Goal: Transaction & Acquisition: Purchase product/service

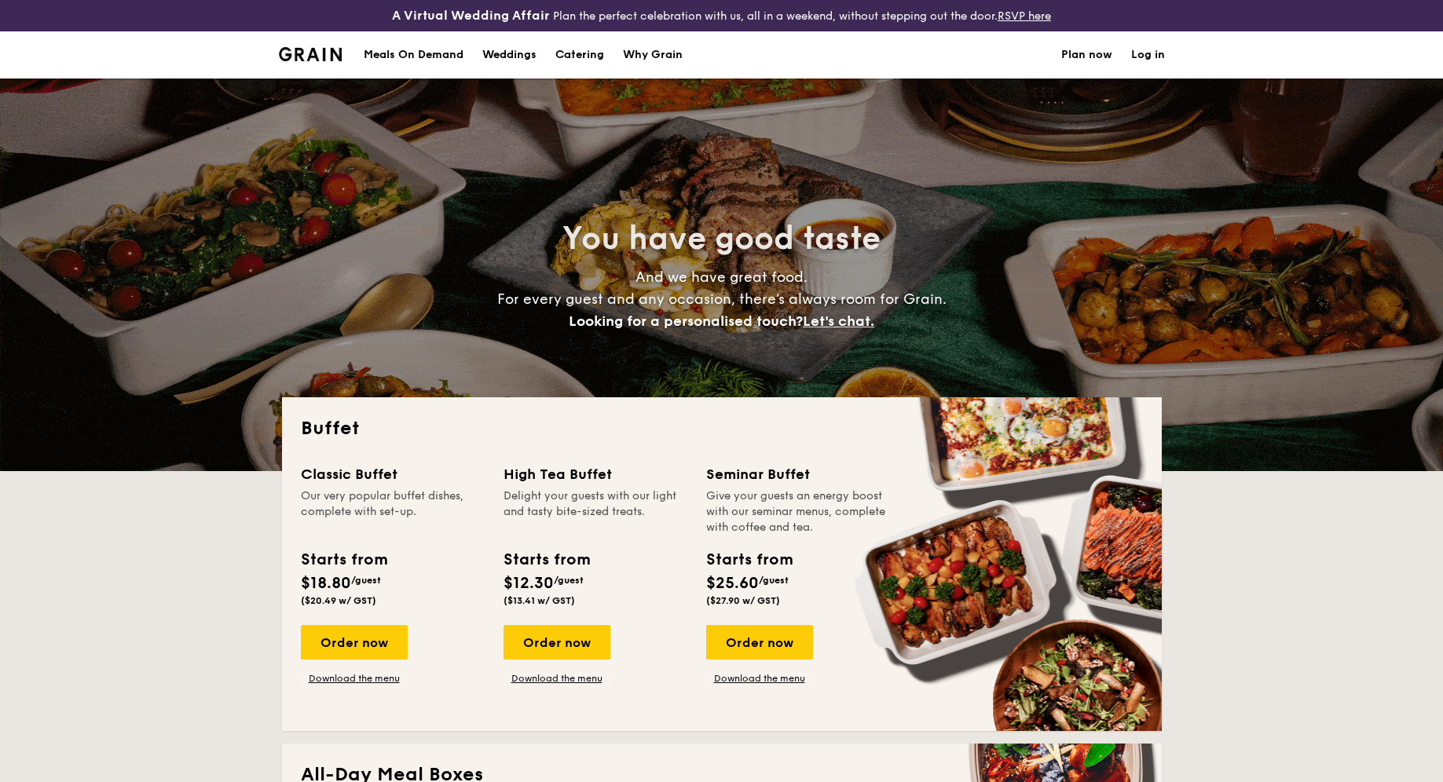
select select
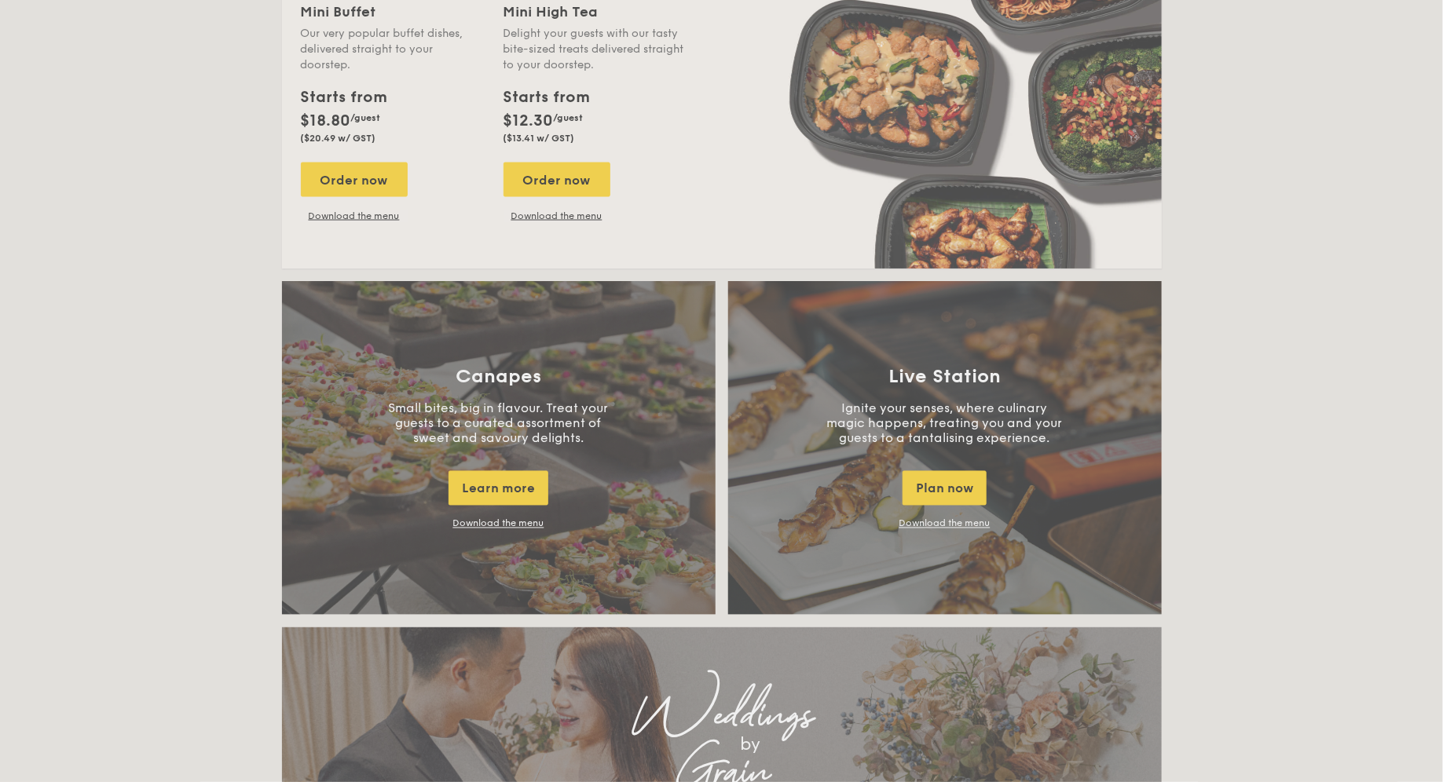
scroll to position [1199, 0]
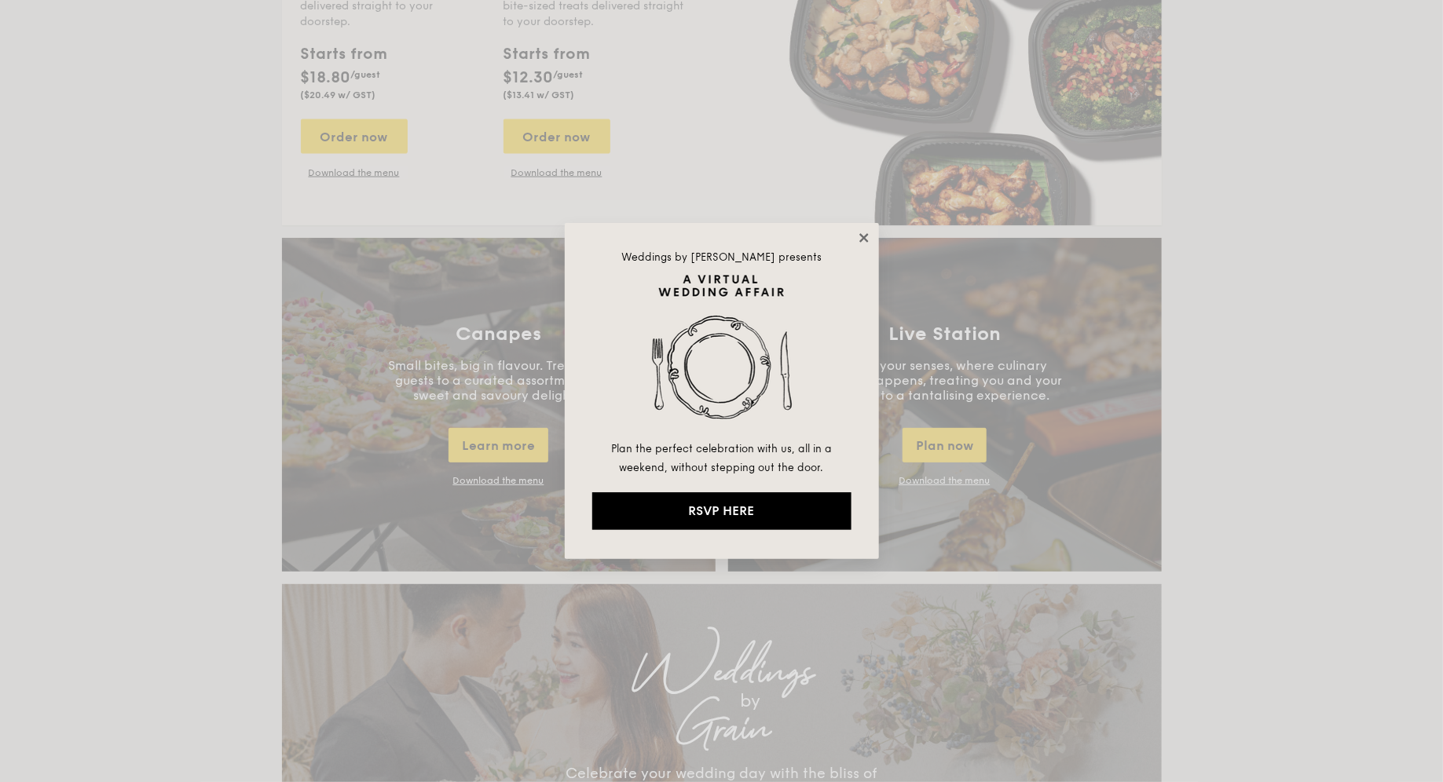
click at [860, 231] on icon at bounding box center [864, 238] width 14 height 14
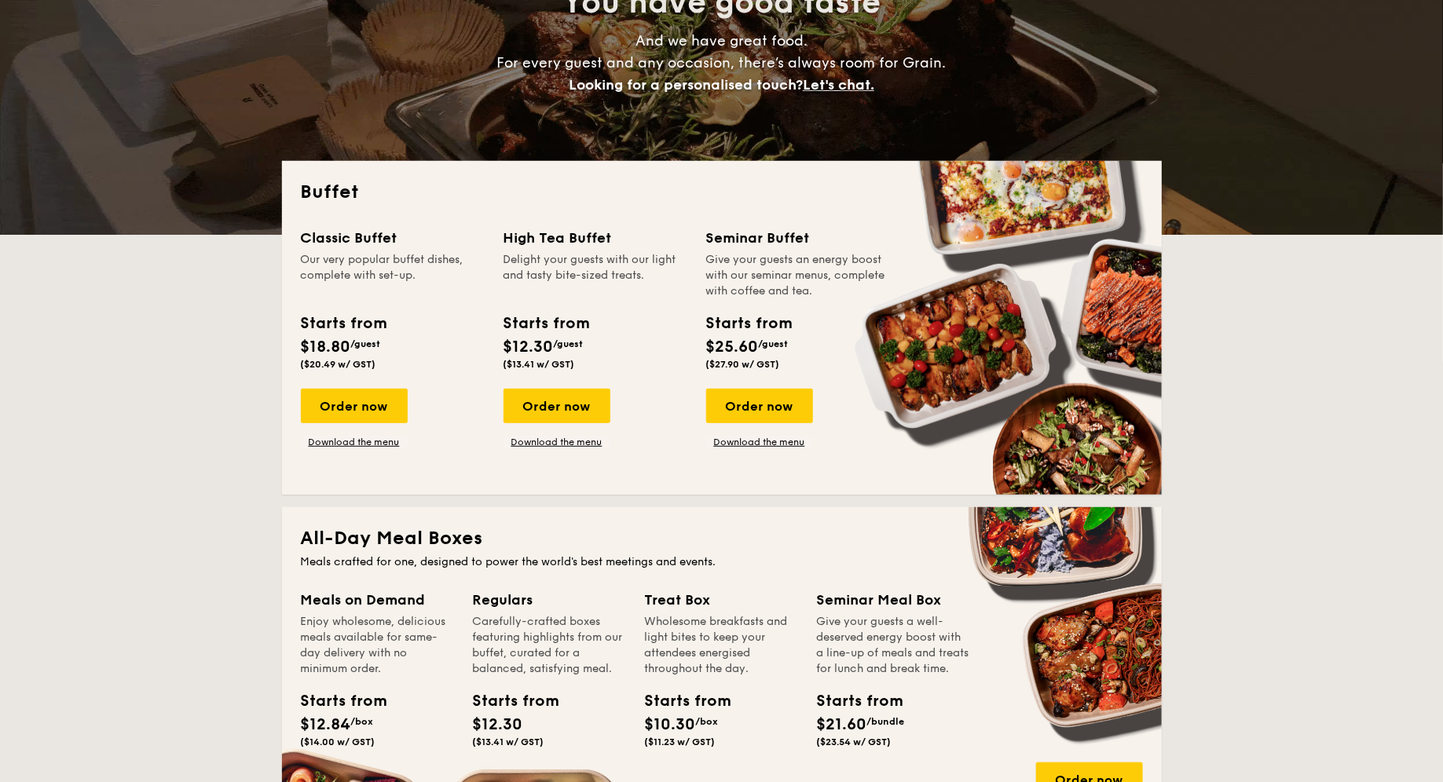
scroll to position [0, 0]
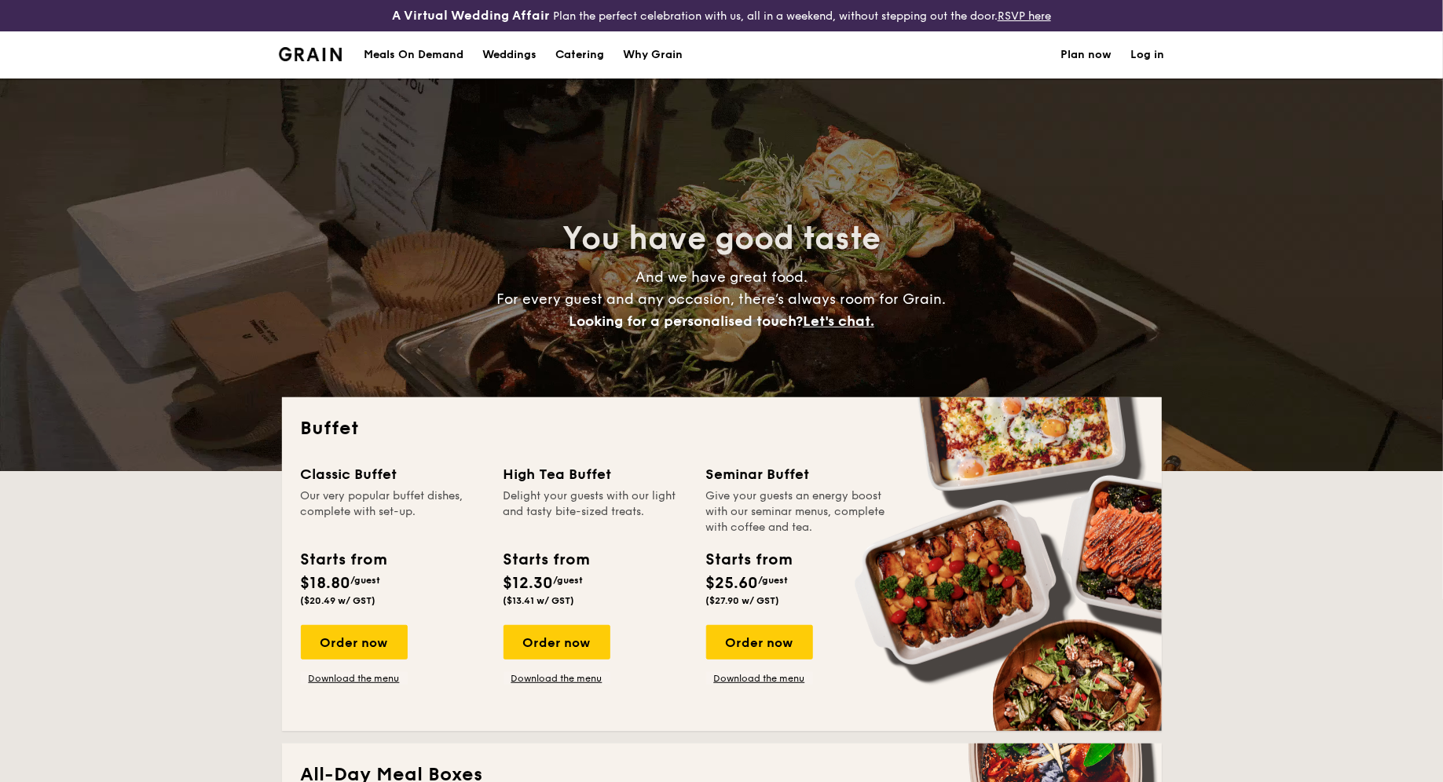
click at [394, 47] on div "Meals On Demand" at bounding box center [414, 54] width 100 height 47
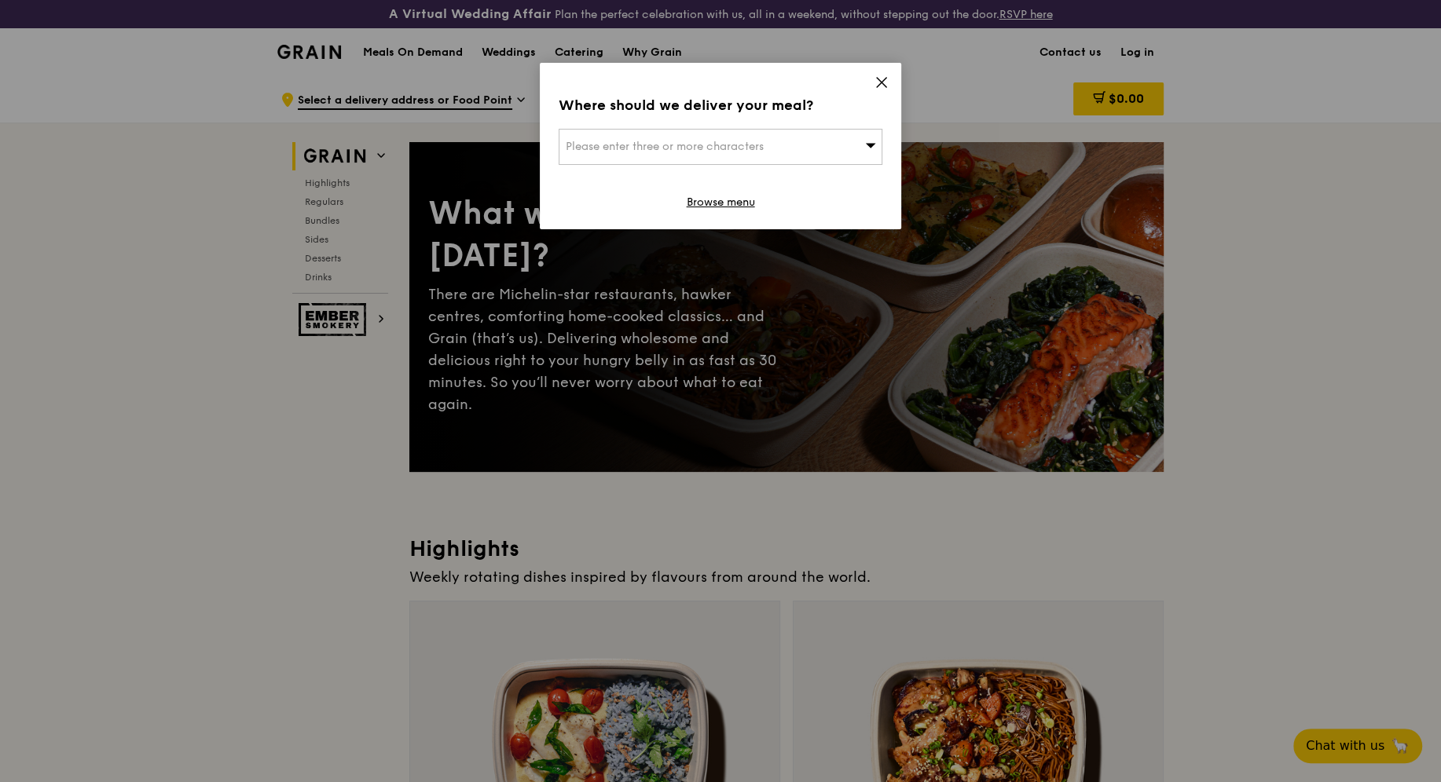
click at [884, 82] on icon at bounding box center [881, 82] width 14 height 14
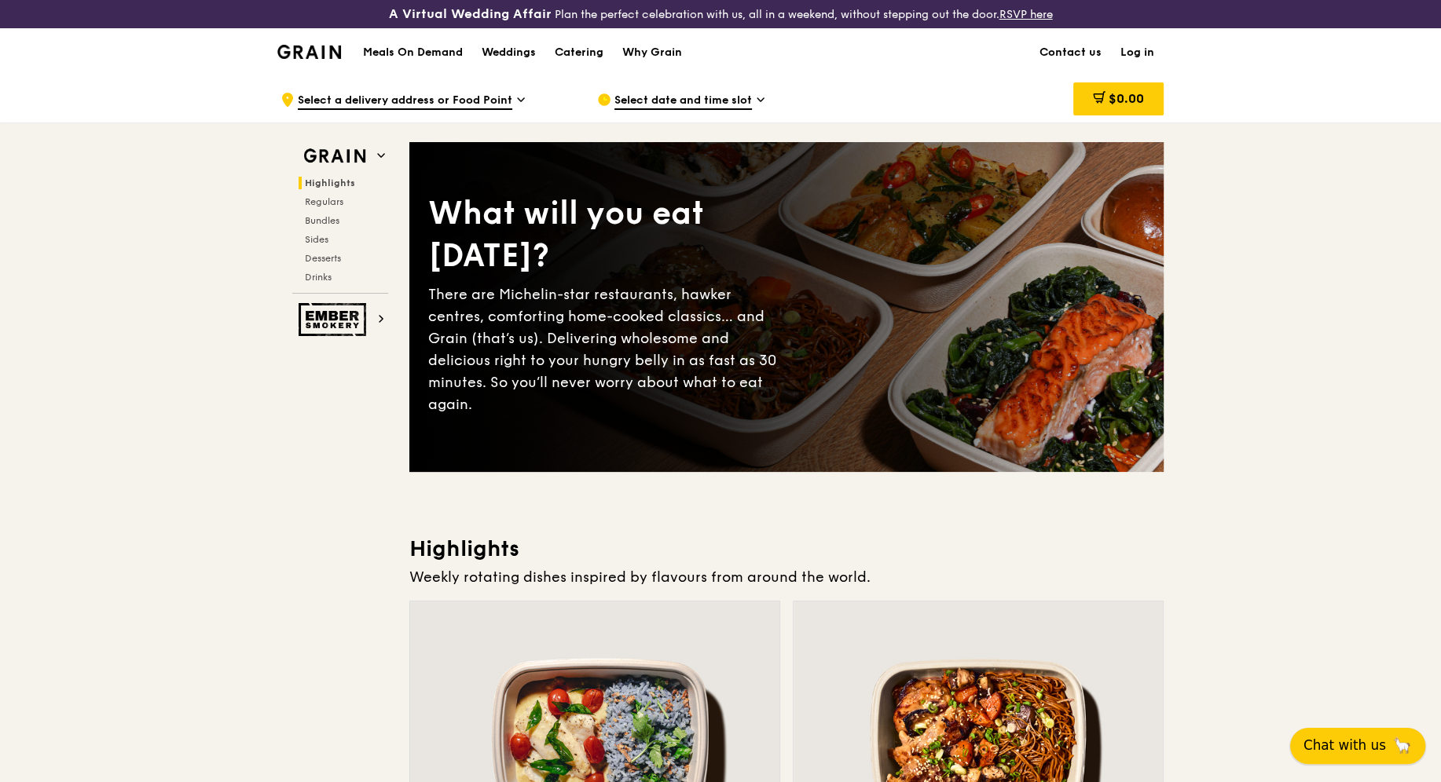
click at [1354, 730] on button "Chat with us 🦙" at bounding box center [1357, 746] width 135 height 36
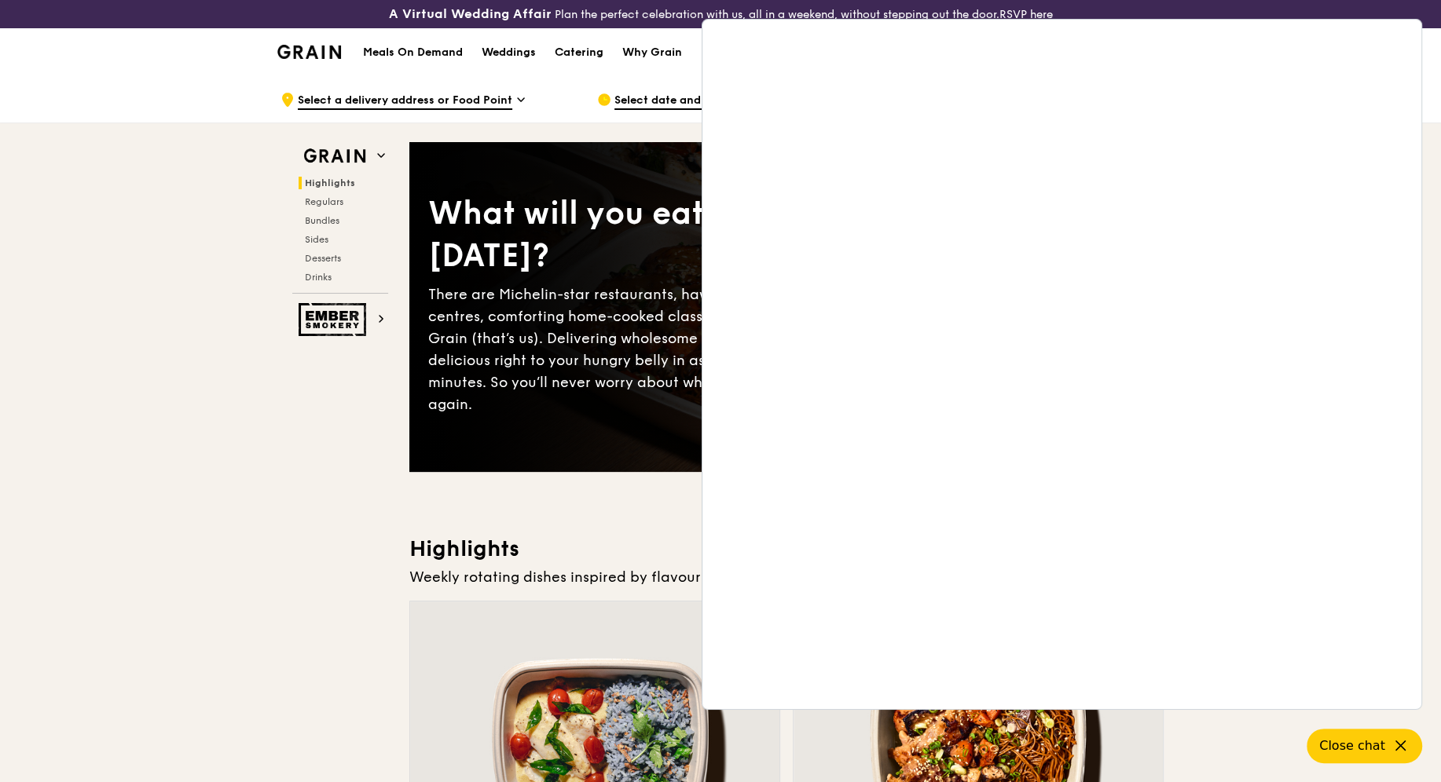
click at [1430, 38] on div "Grain logo Meals On Demand Weddings Catering Why Grain Contact us Log in" at bounding box center [720, 51] width 1441 height 47
click at [1375, 748] on span "Close chat" at bounding box center [1350, 746] width 69 height 20
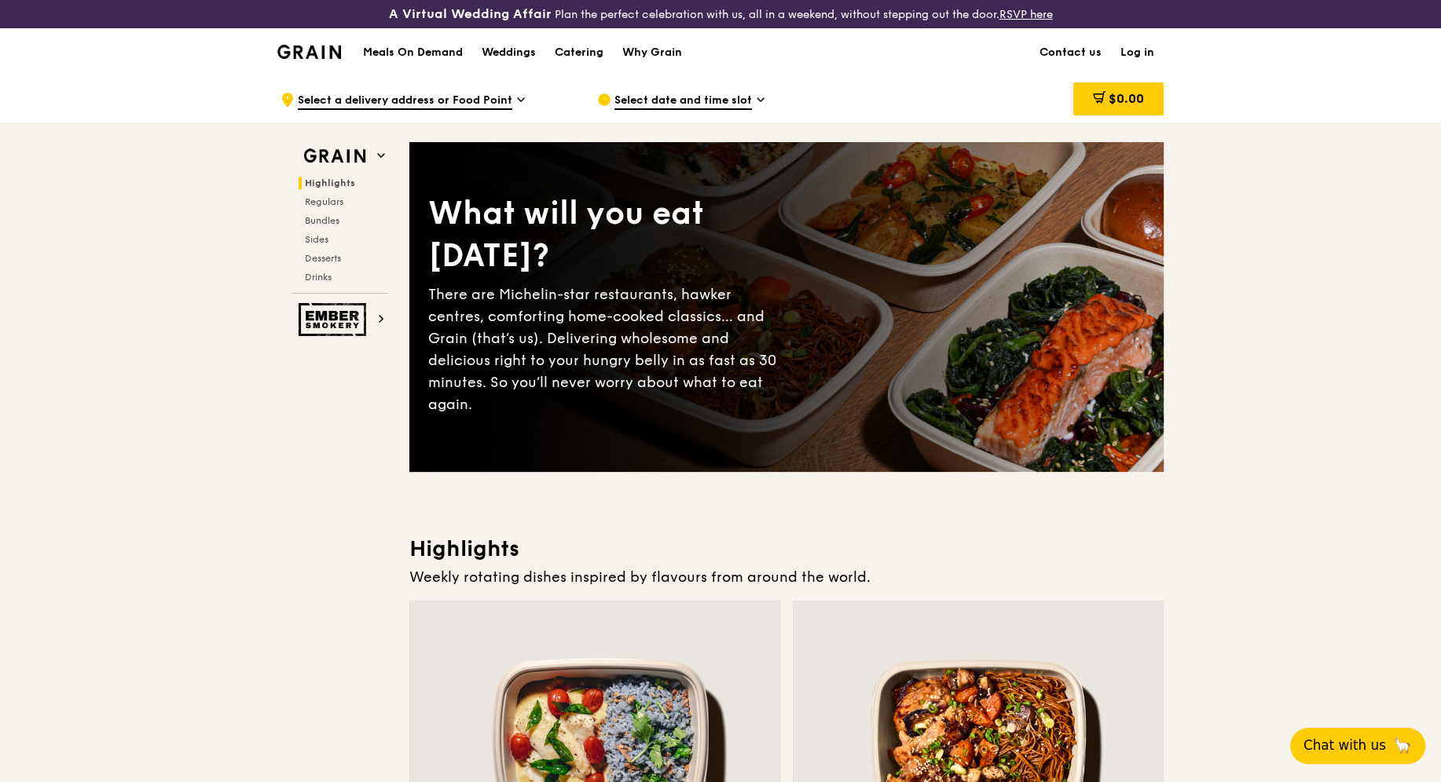
click at [438, 52] on h1 "Meals On Demand" at bounding box center [413, 53] width 100 height 16
click at [443, 53] on h1 "Meals On Demand" at bounding box center [413, 53] width 100 height 16
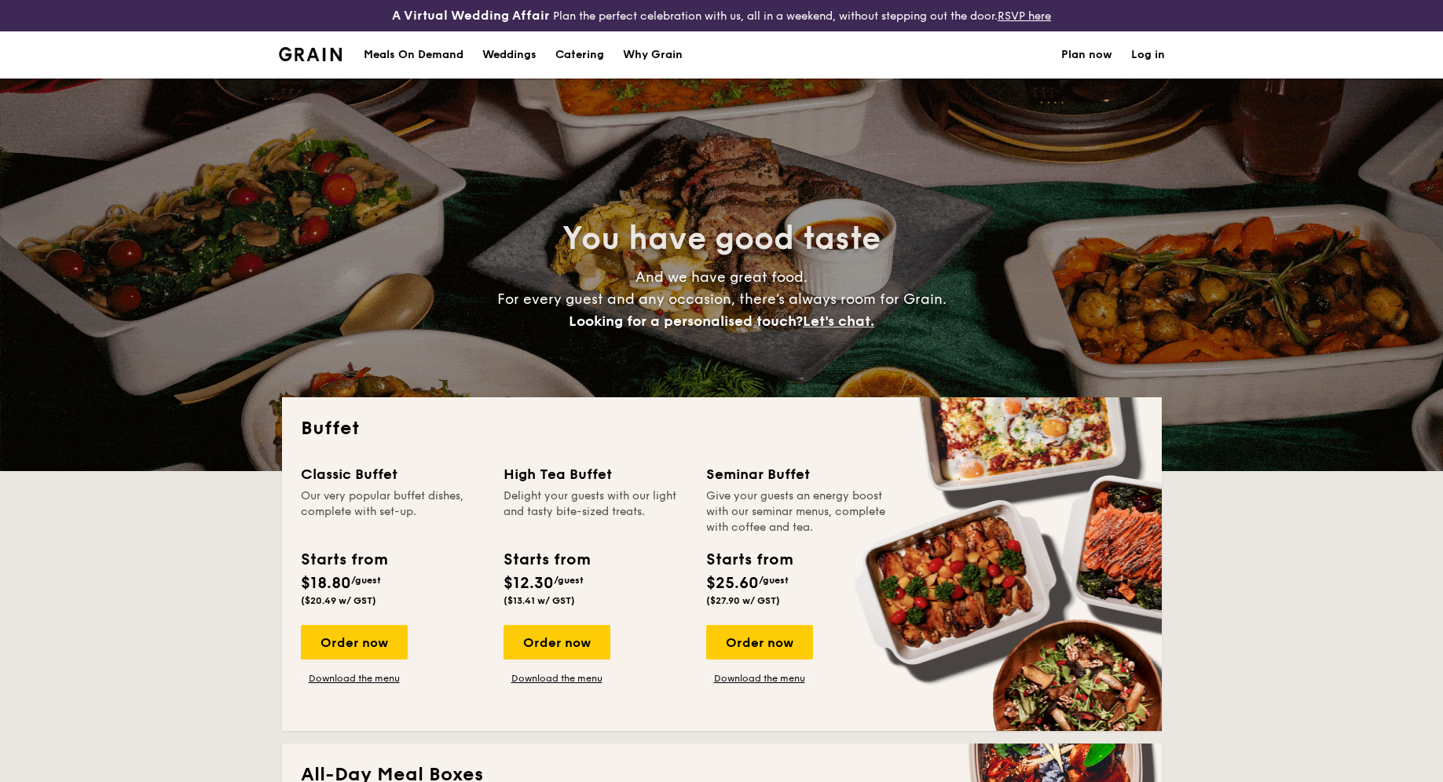
select select
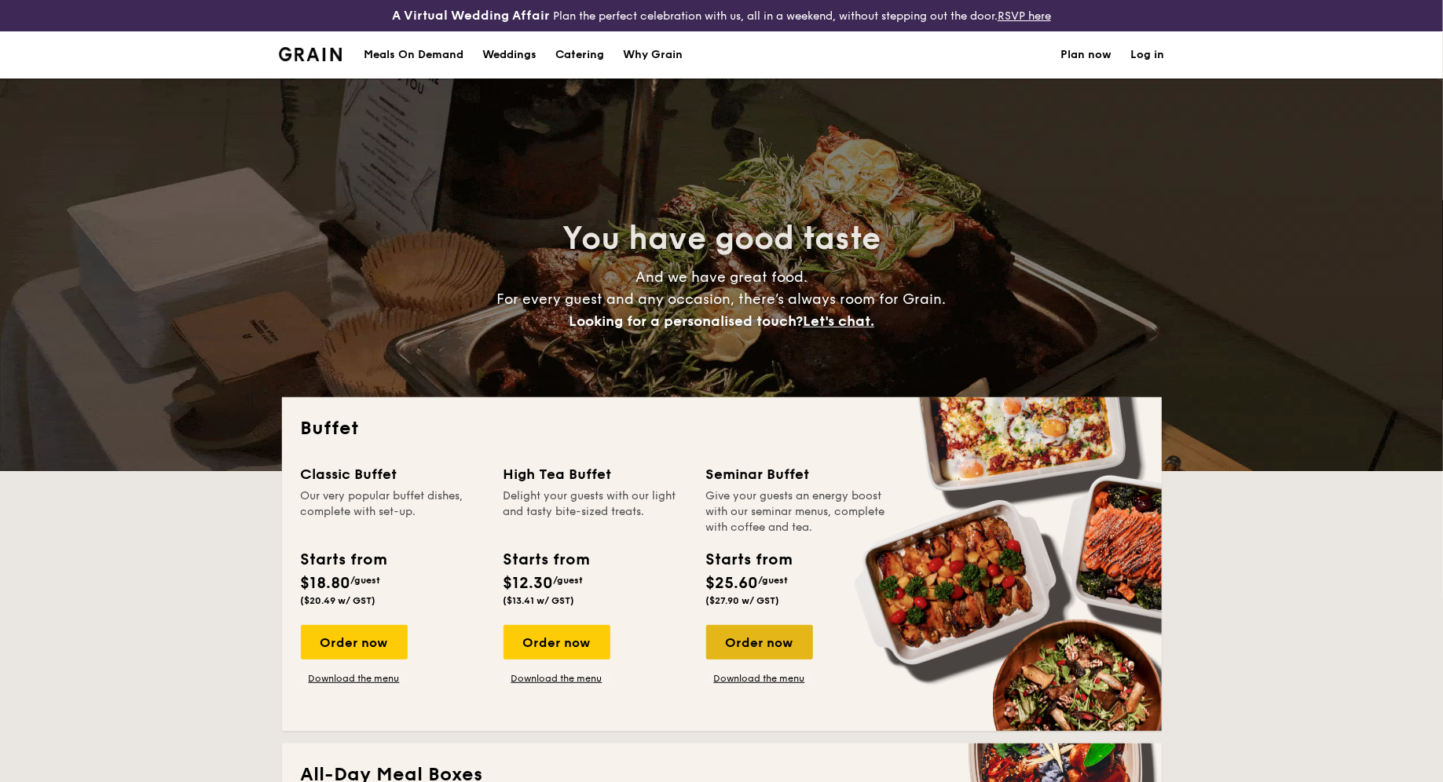
click at [749, 640] on div "Order now" at bounding box center [759, 642] width 107 height 35
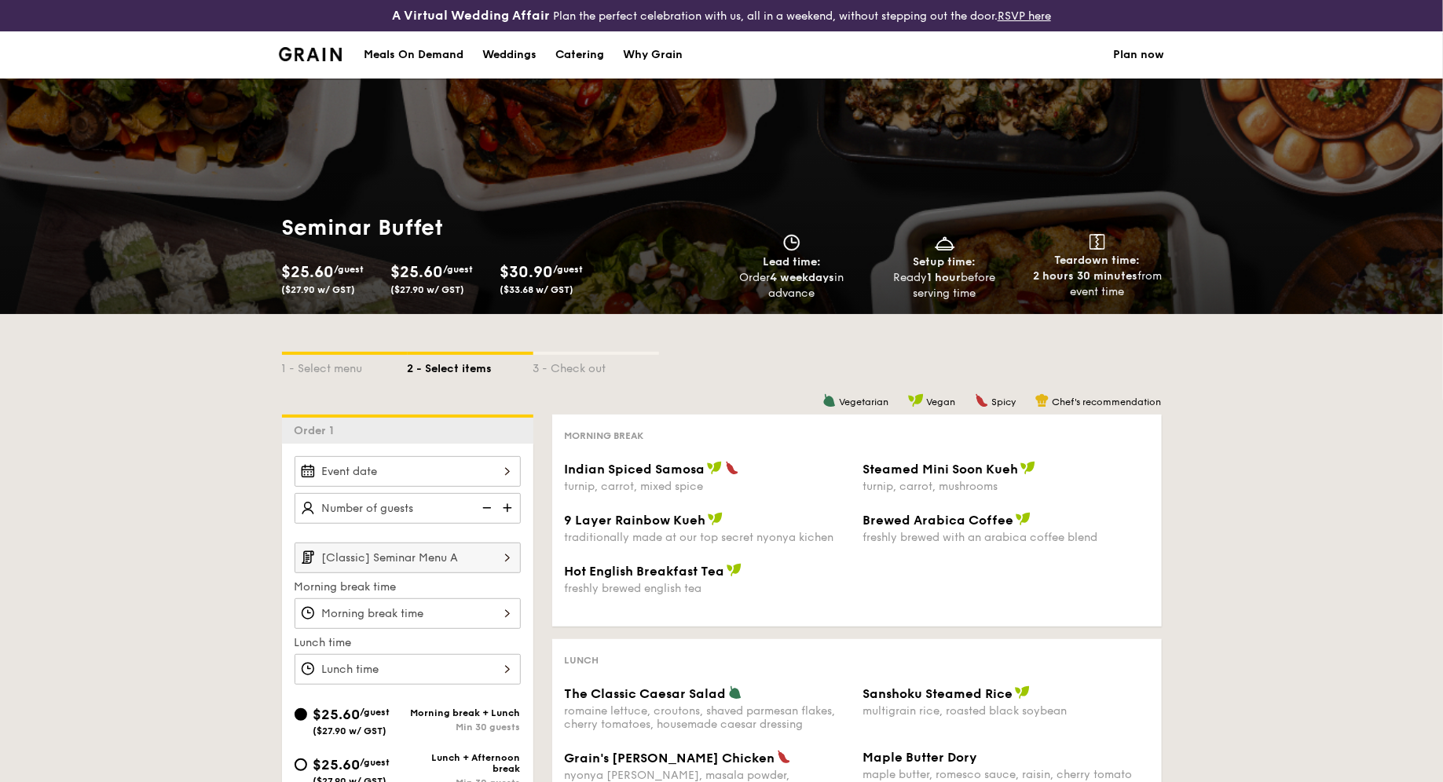
select select
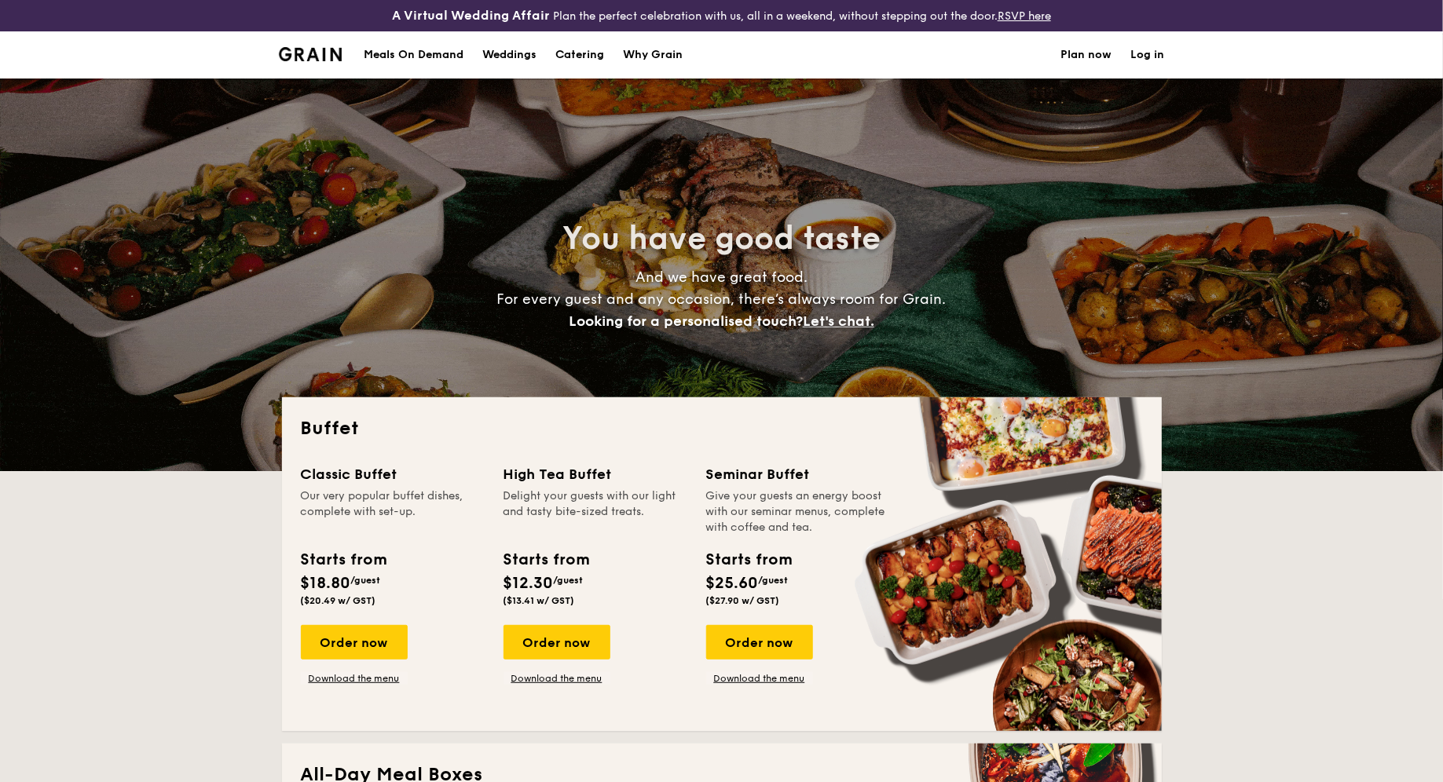
drag, startPoint x: 415, startPoint y: 512, endPoint x: 301, endPoint y: 490, distance: 116.0
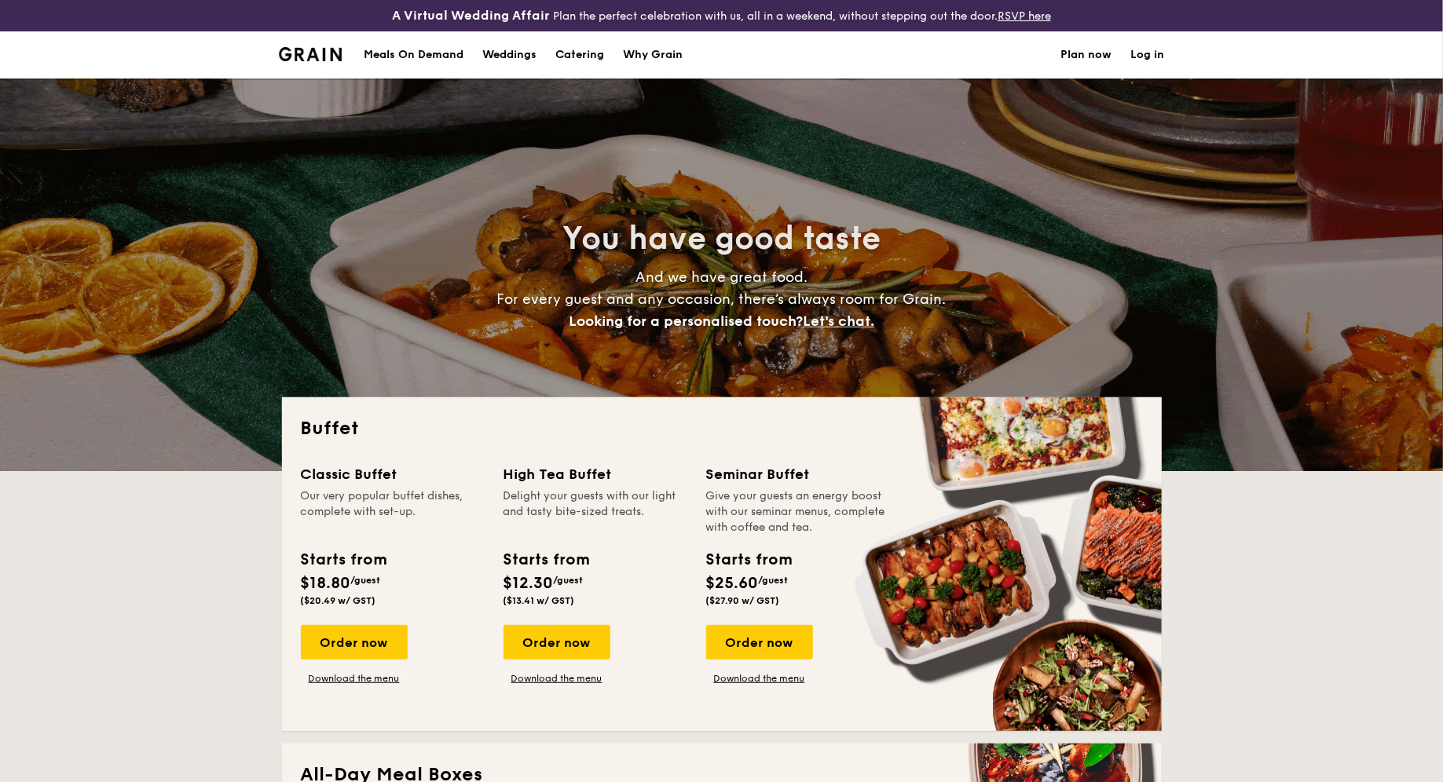
click at [301, 490] on div "Our very popular buffet dishes, complete with set-up." at bounding box center [393, 512] width 184 height 47
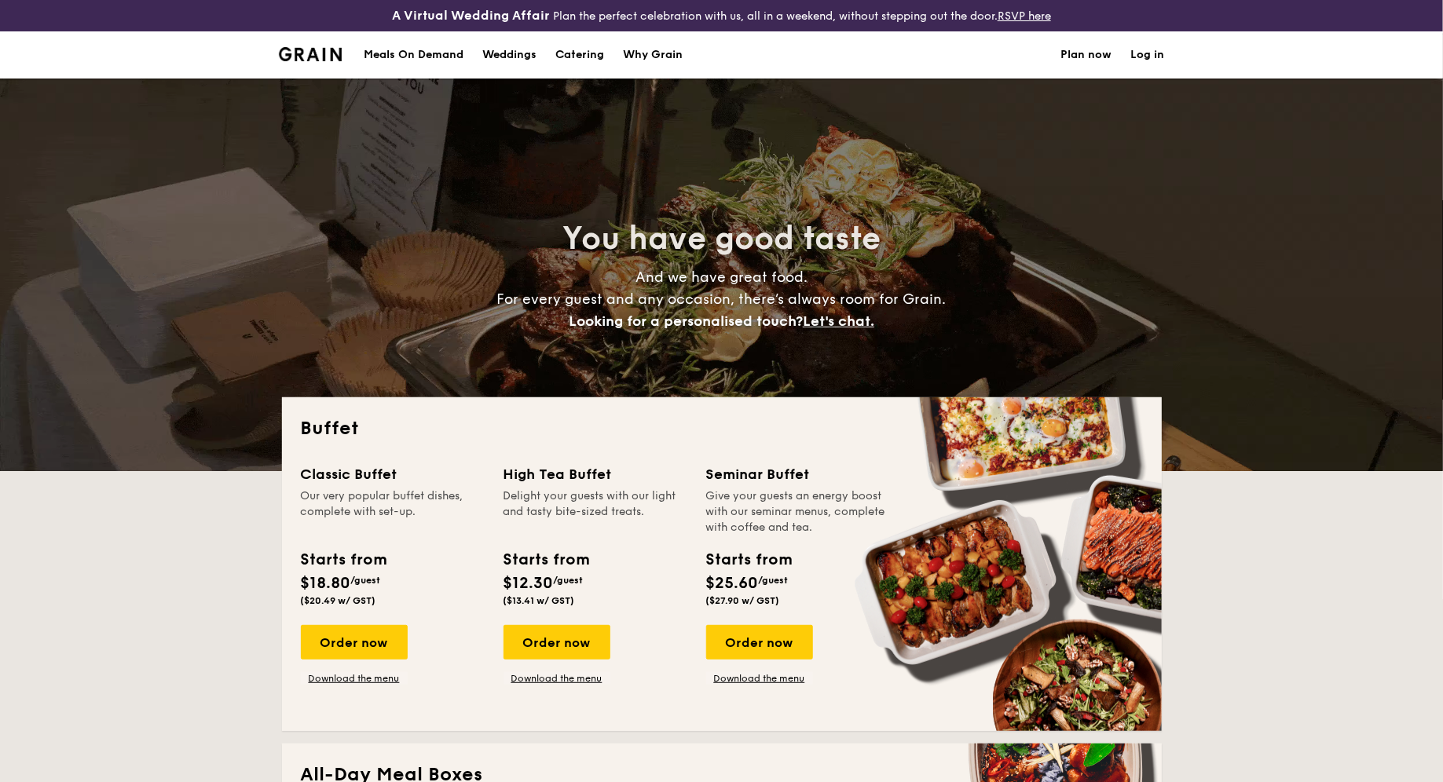
click at [301, 490] on div "Our very popular buffet dishes, complete with set-up." at bounding box center [393, 512] width 184 height 47
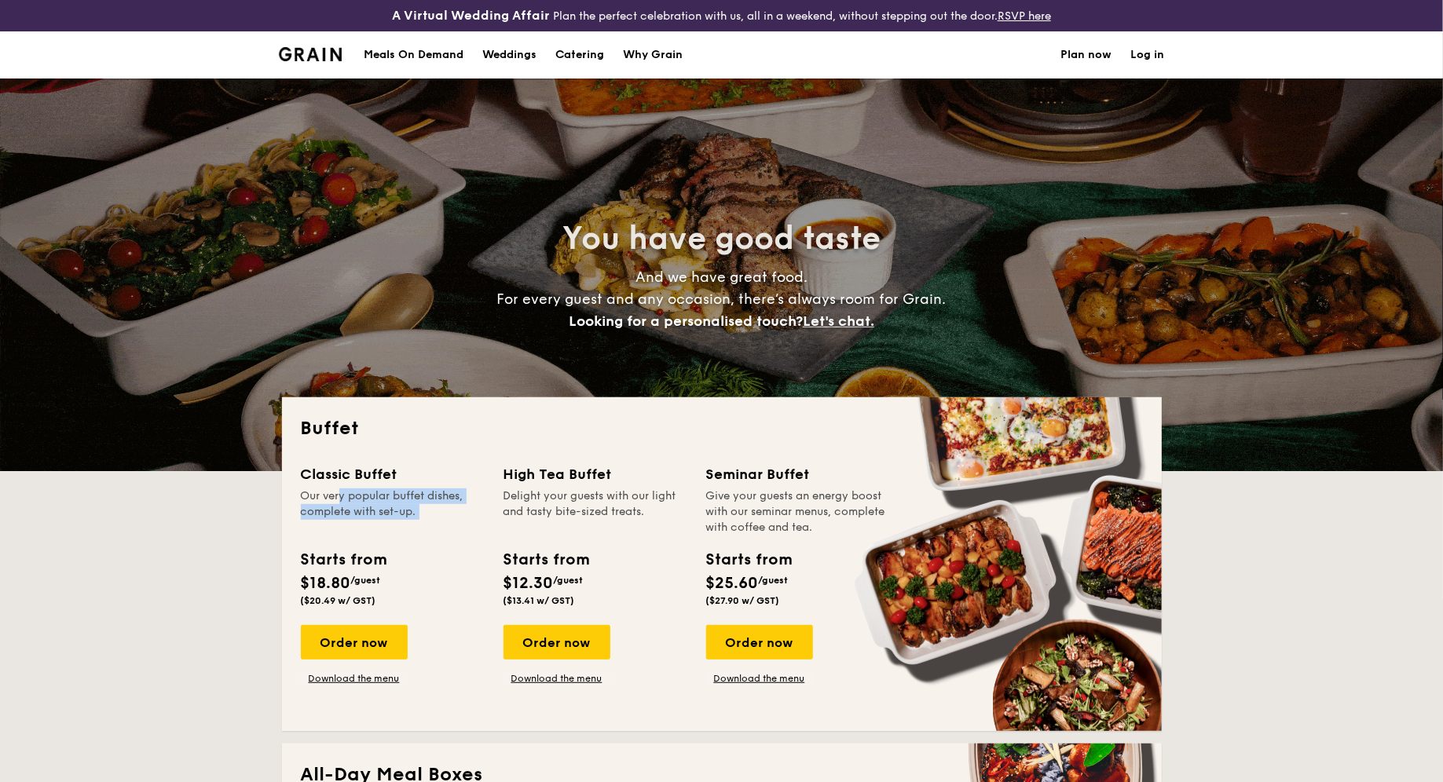
drag, startPoint x: 301, startPoint y: 490, endPoint x: 415, endPoint y: 507, distance: 115.2
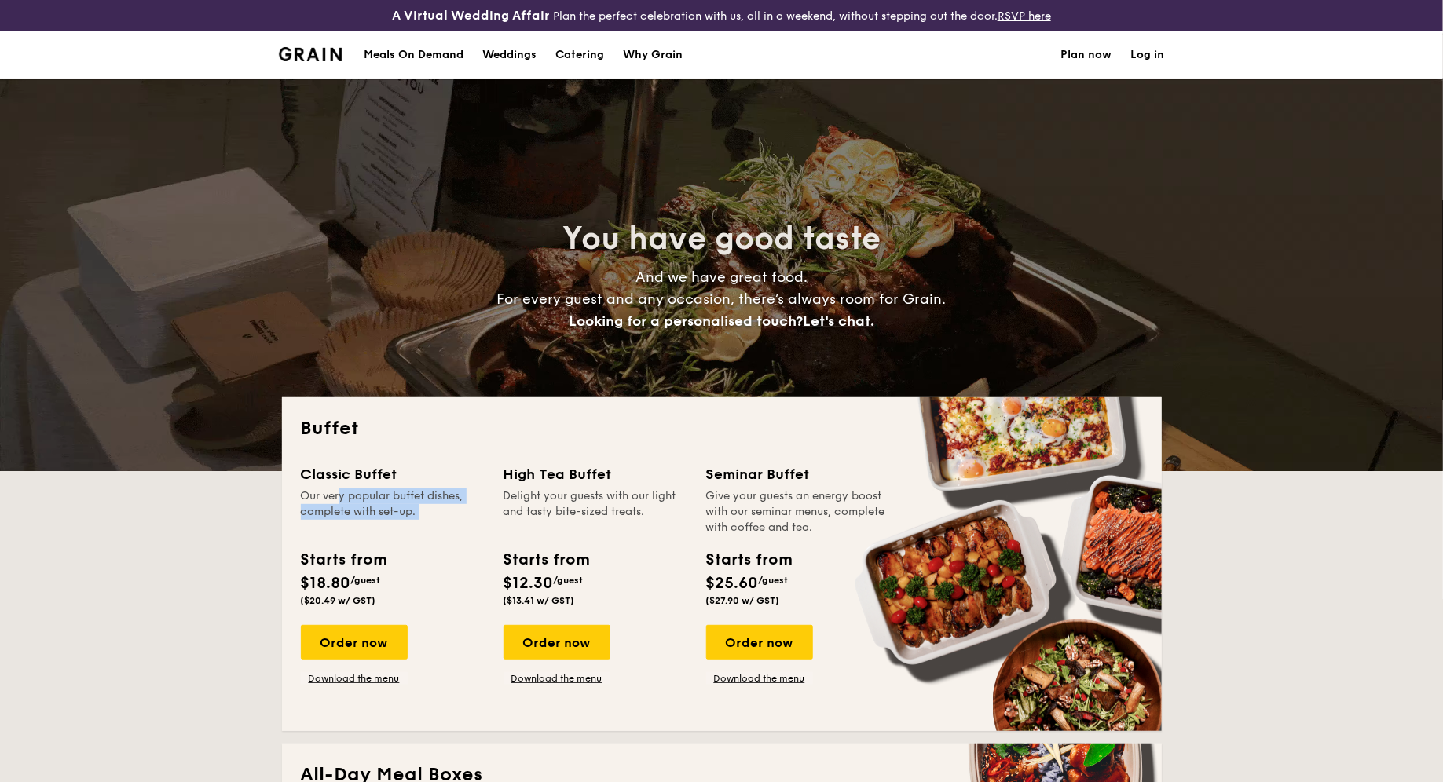
click at [416, 507] on div "Our very popular buffet dishes, complete with set-up." at bounding box center [393, 512] width 184 height 47
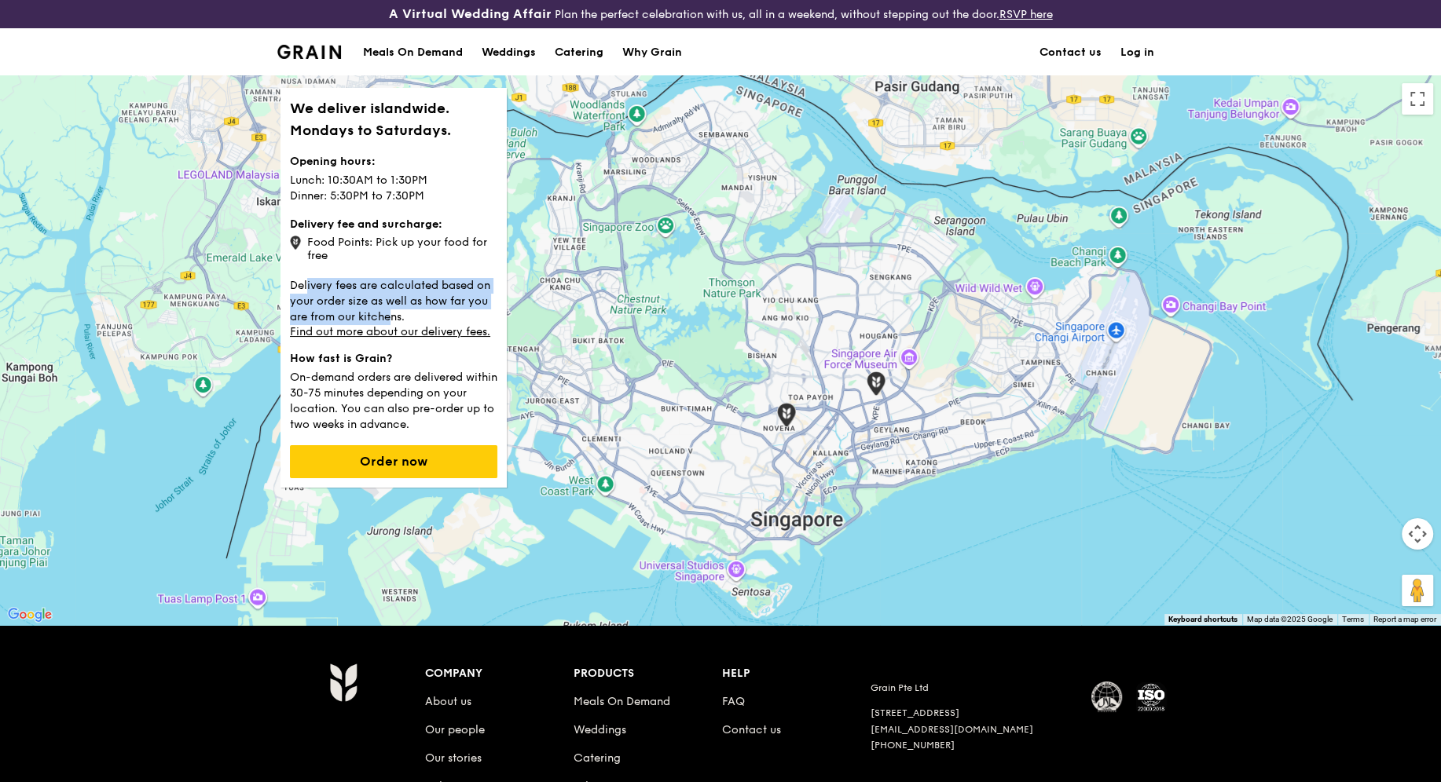
drag, startPoint x: 306, startPoint y: 280, endPoint x: 390, endPoint y: 317, distance: 91.5
click at [390, 317] on p "Delivery fees are calculated based on your order size as well as how far you ar…" at bounding box center [393, 300] width 207 height 50
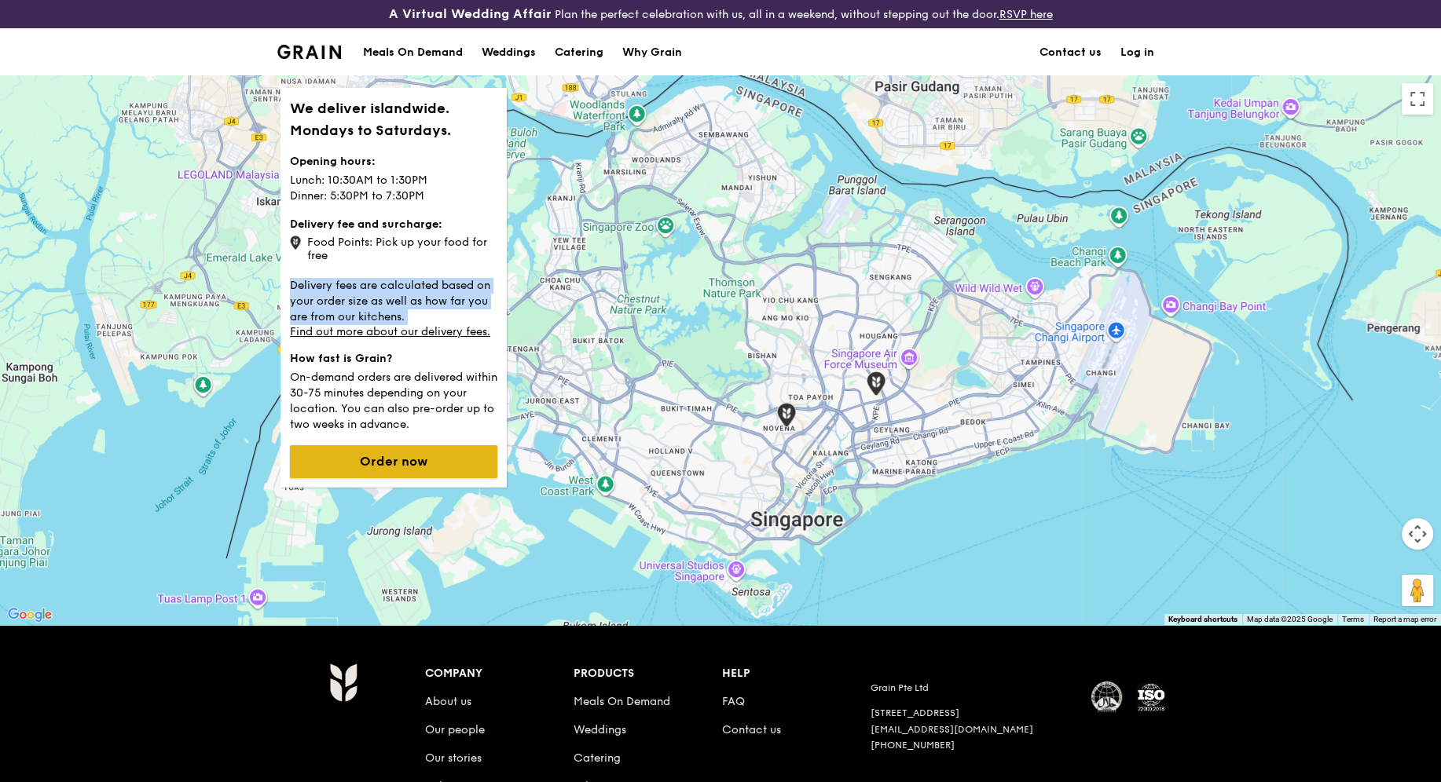
click at [383, 457] on button "Order now" at bounding box center [393, 461] width 207 height 33
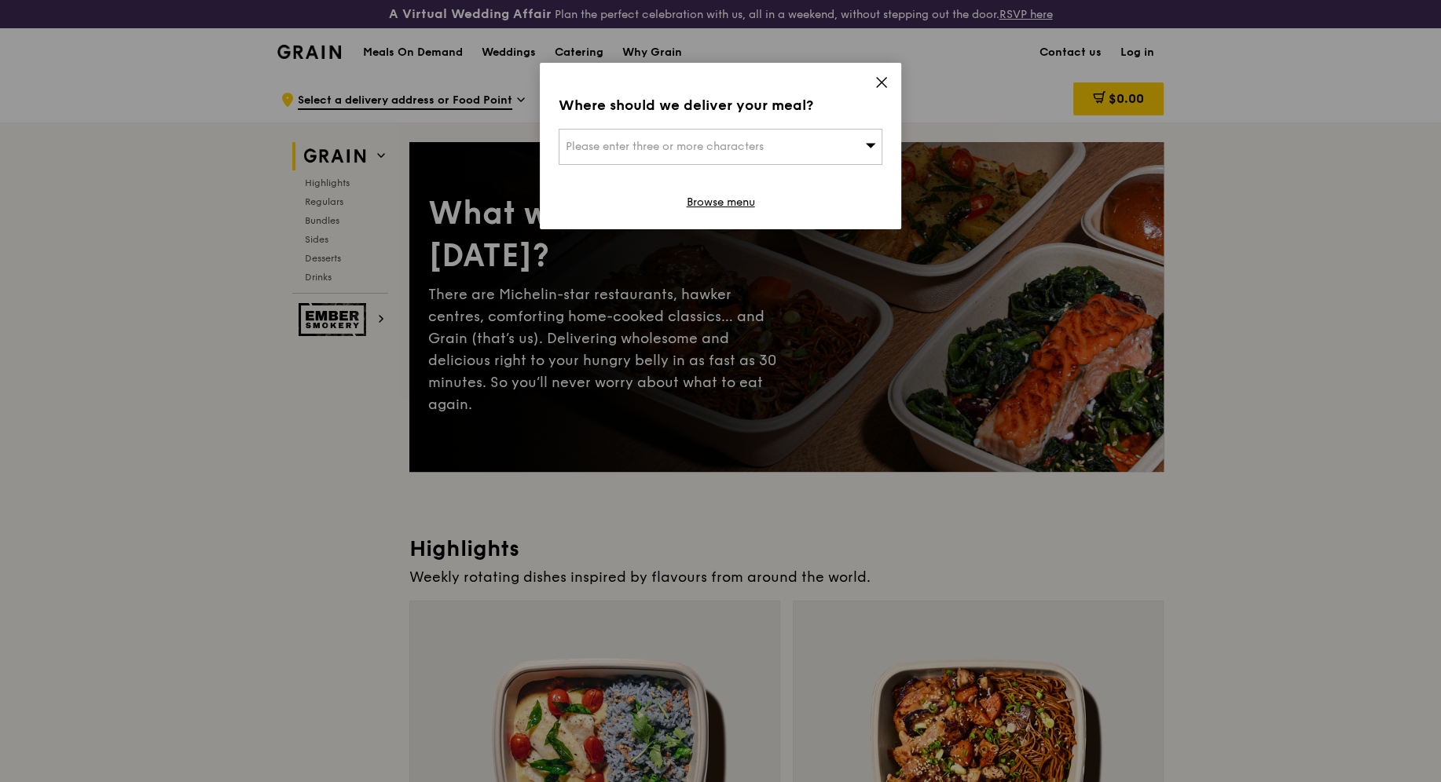
click at [883, 79] on icon at bounding box center [881, 82] width 9 height 9
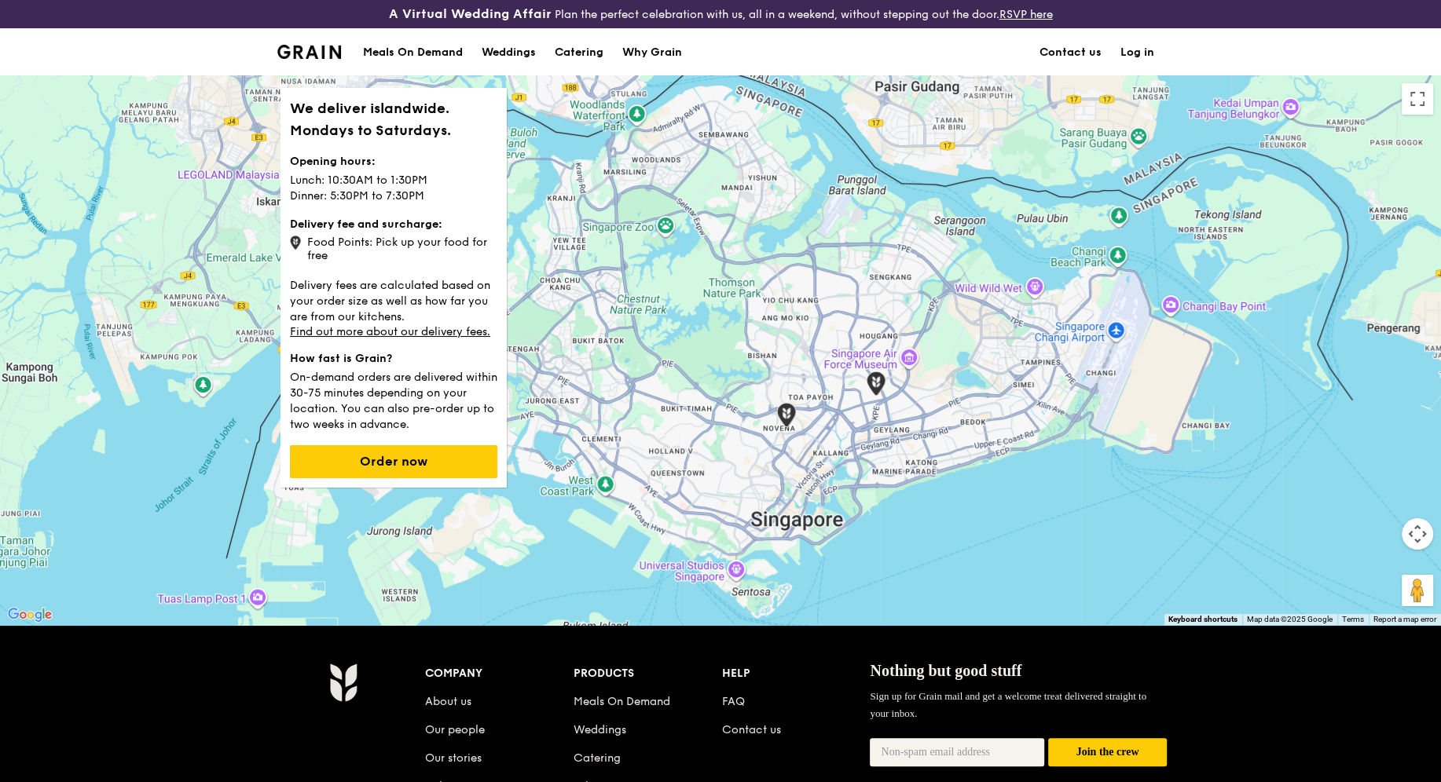
drag, startPoint x: 309, startPoint y: 240, endPoint x: 324, endPoint y: 256, distance: 21.7
click at [324, 256] on div "Food Points: Pick up your food for free" at bounding box center [393, 248] width 207 height 30
drag, startPoint x: 331, startPoint y: 256, endPoint x: 296, endPoint y: 239, distance: 38.6
click at [296, 239] on div "Food Points: Pick up your food for free" at bounding box center [393, 248] width 207 height 30
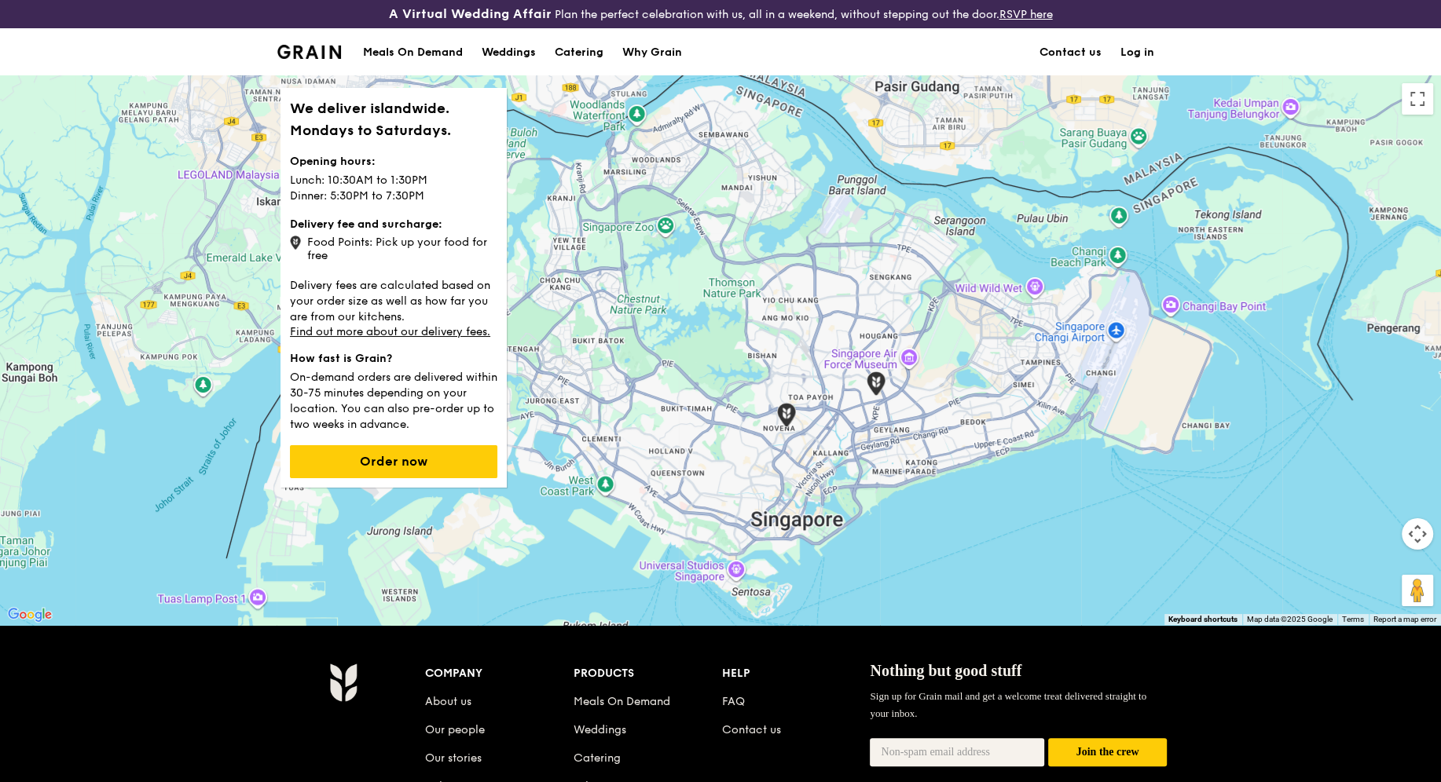
click at [434, 401] on p "On-demand orders are delivered within 30-75 minutes depending on your location.…" at bounding box center [393, 400] width 207 height 66
click at [452, 390] on p "On-demand orders are delivered within 30-75 minutes depending on your location.…" at bounding box center [393, 400] width 207 height 66
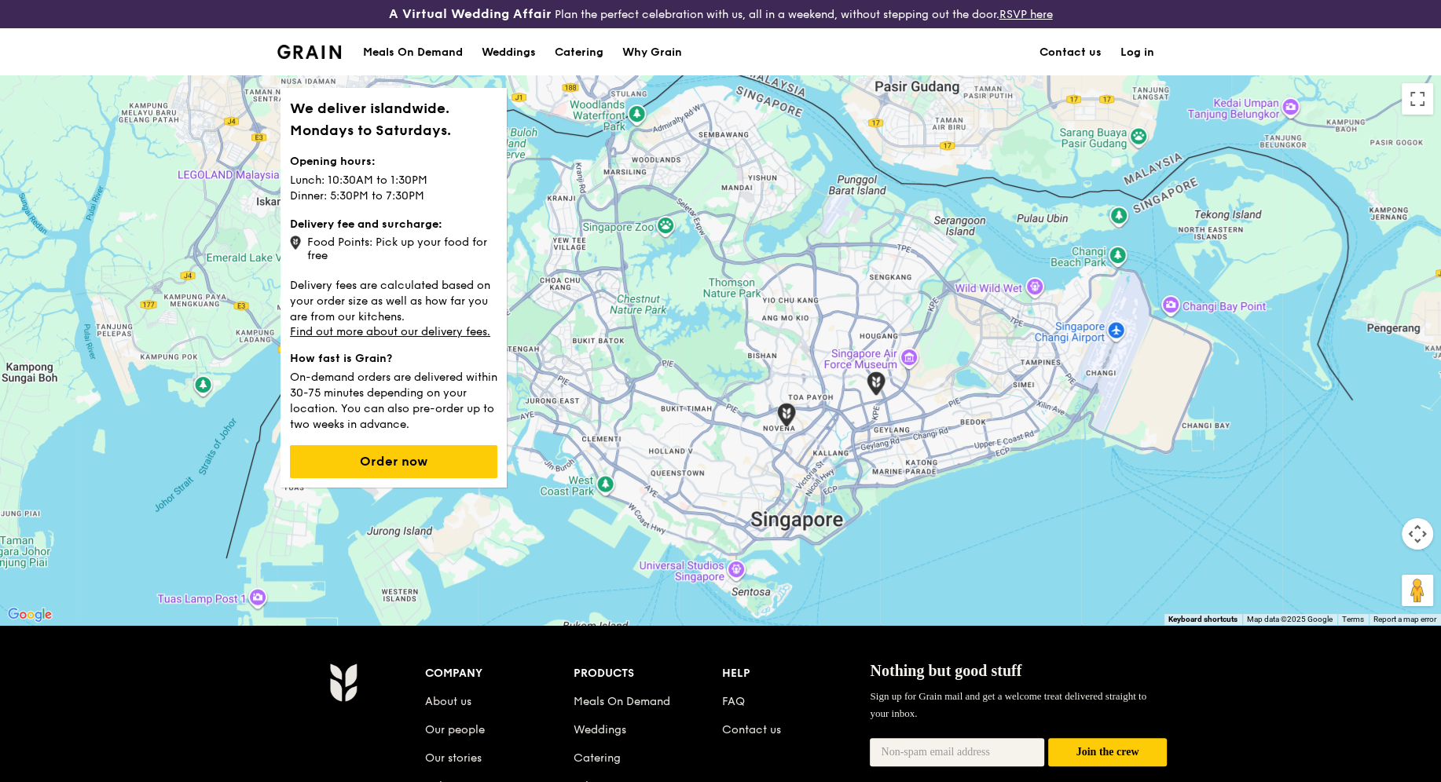
click at [452, 401] on p "On-demand orders are delivered within 30-75 minutes depending on your location.…" at bounding box center [393, 400] width 207 height 66
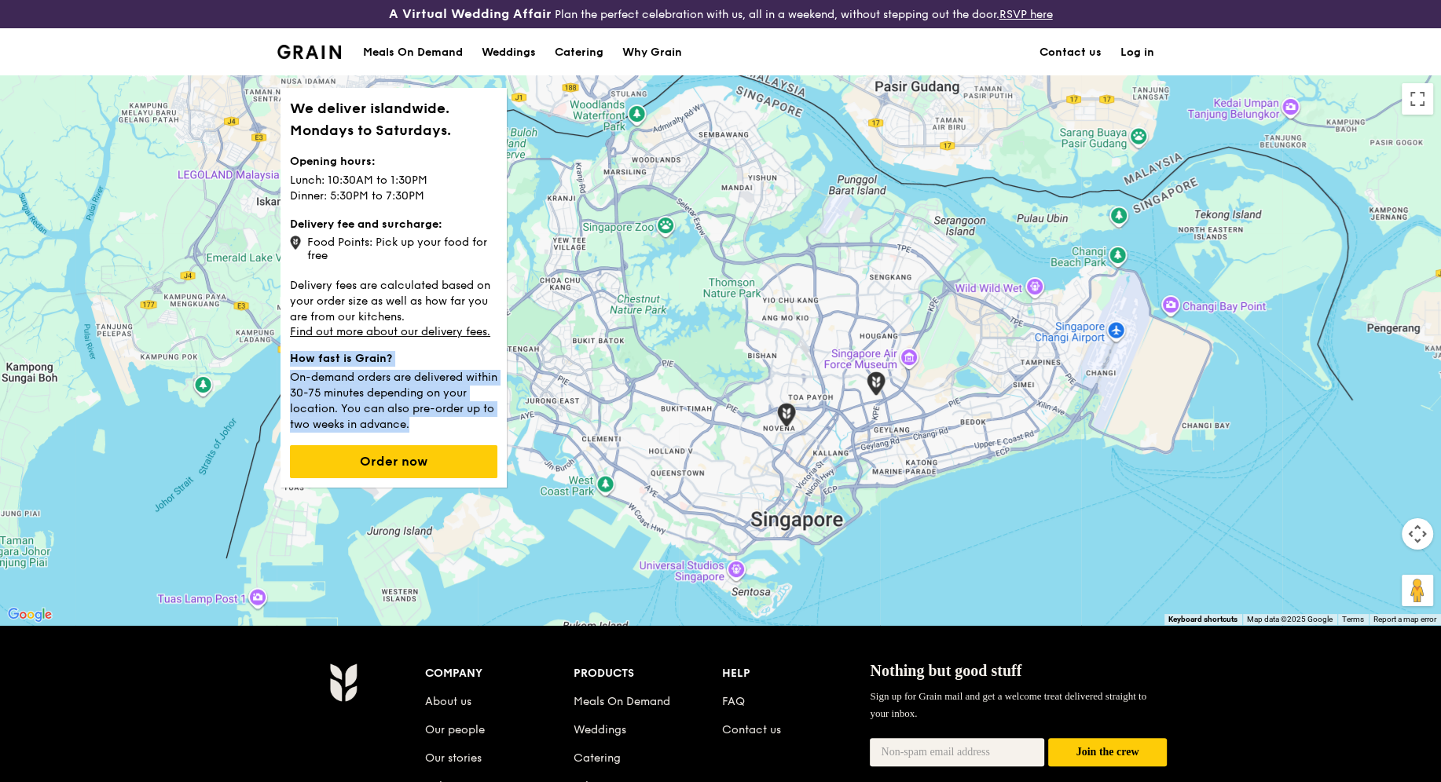
drag, startPoint x: 454, startPoint y: 432, endPoint x: 287, endPoint y: 362, distance: 181.3
click at [287, 362] on div "We deliver islandwide. Mondays to Saturdays. Opening hours: Lunch: 10:30AM to 1…" at bounding box center [393, 288] width 226 height 400
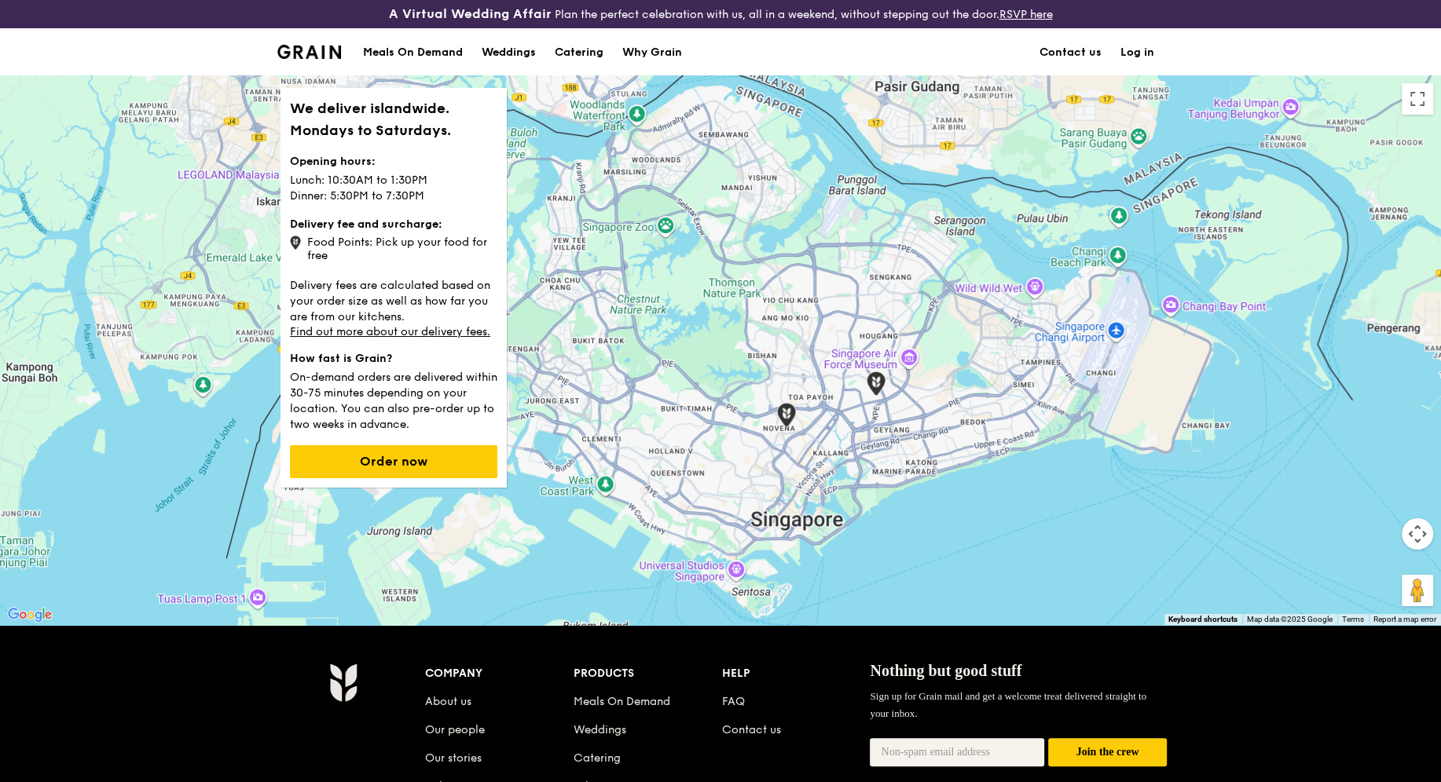
click at [309, 362] on strong "How fast is Grain?" at bounding box center [341, 358] width 102 height 13
drag, startPoint x: 290, startPoint y: 361, endPoint x: 447, endPoint y: 424, distance: 169.5
click at [447, 424] on div "How fast is Grain? On-demand orders are delivered within 30-75 minutes dependin…" at bounding box center [393, 392] width 207 height 82
click at [335, 373] on p "On-demand orders are delivered within 30-75 minutes depending on your location.…" at bounding box center [393, 400] width 207 height 66
